Goal: Information Seeking & Learning: Learn about a topic

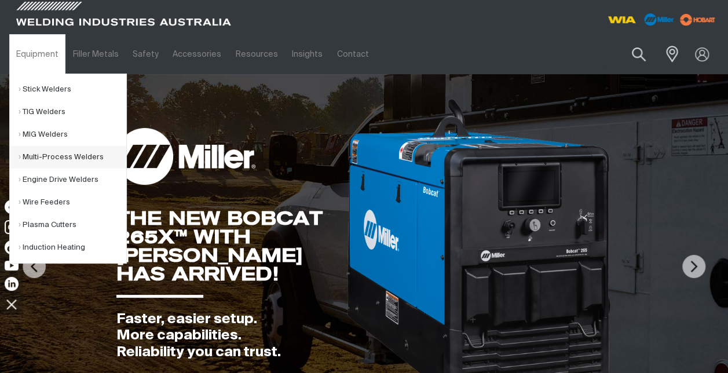
click at [34, 156] on link "Multi-Process Welders" at bounding box center [73, 157] width 108 height 23
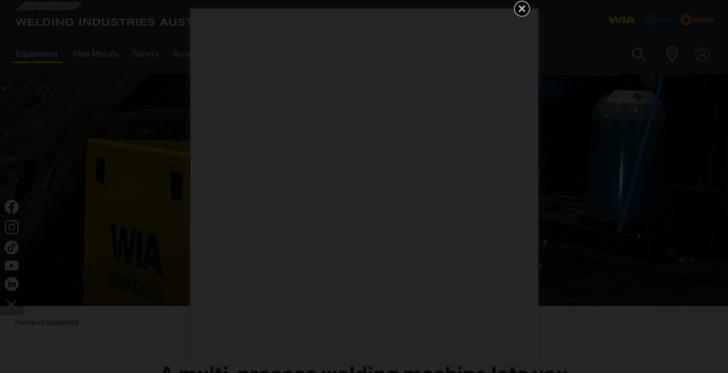
click at [518, 8] on icon "Get 5 WIA Welding Guides Free!" at bounding box center [522, 9] width 14 height 14
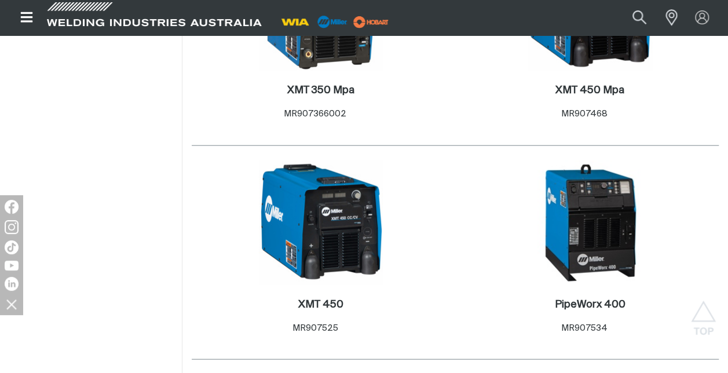
scroll to position [1322, 0]
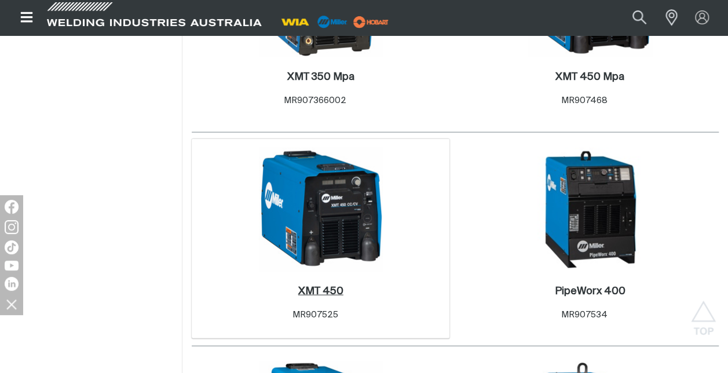
click at [318, 290] on h2 "XMT 450 ." at bounding box center [320, 291] width 45 height 10
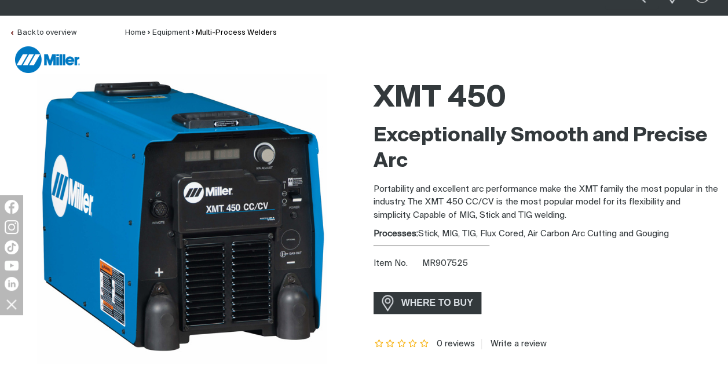
scroll to position [47, 0]
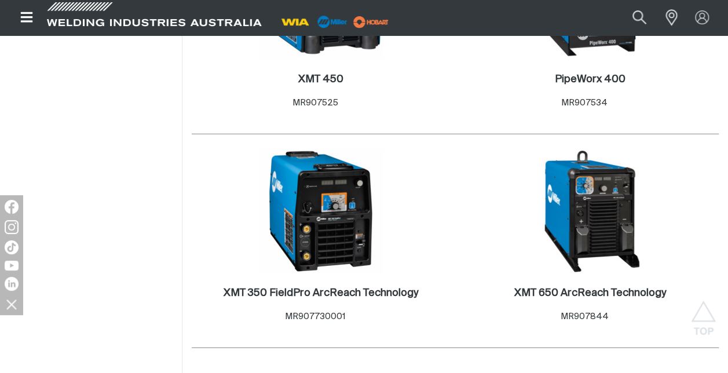
scroll to position [1588, 0]
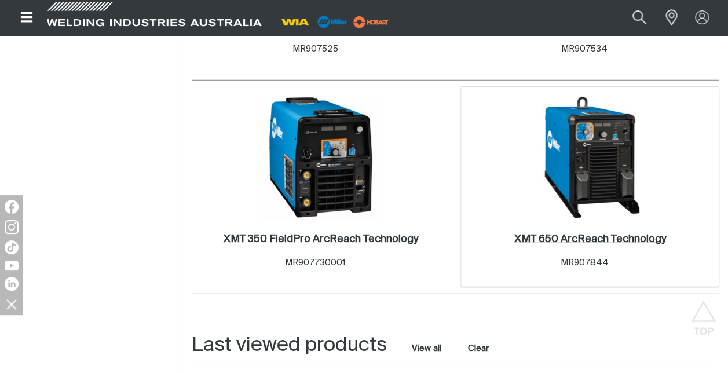
click at [592, 237] on h2 "XMT 650 ArcReach Technology ." at bounding box center [590, 239] width 152 height 10
